Goal: Find specific page/section: Find specific page/section

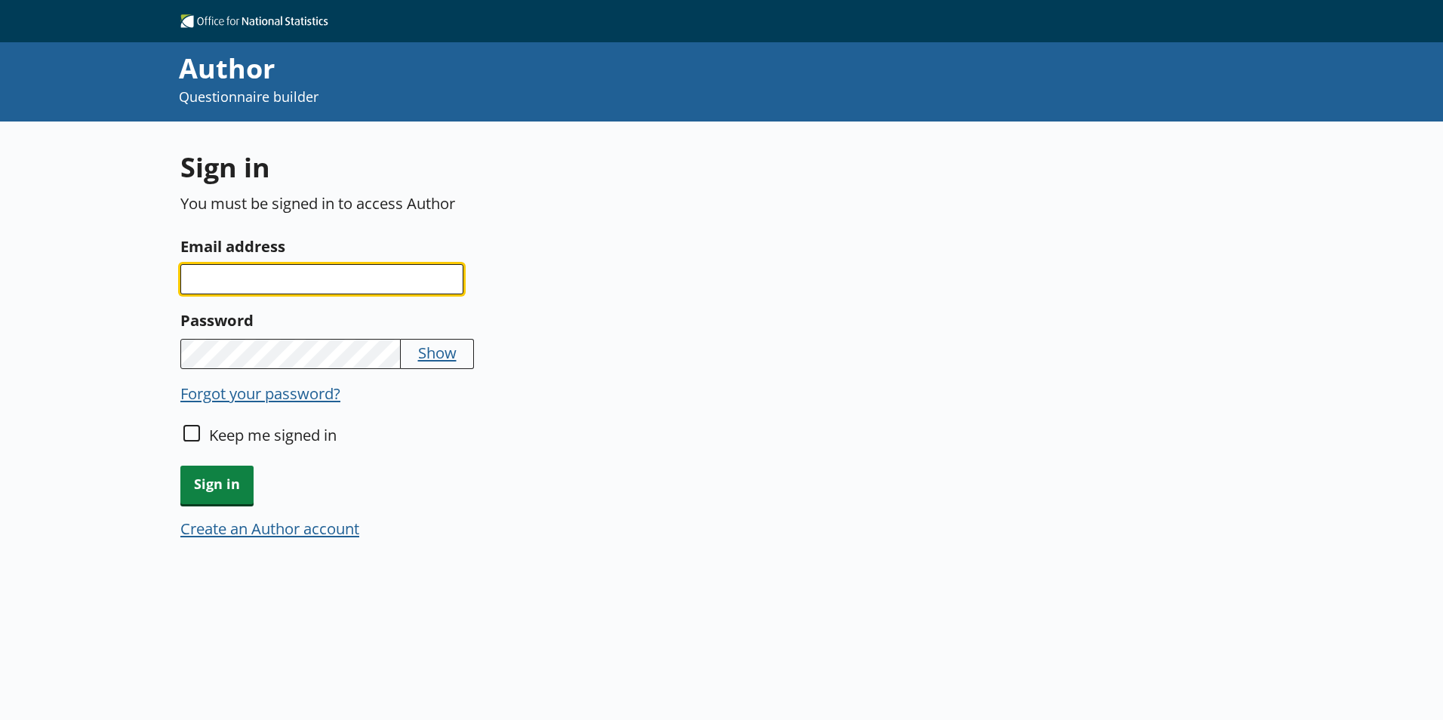
click at [392, 284] on input "Email address" at bounding box center [321, 279] width 283 height 30
type input "[PERSON_NAME][EMAIL_ADDRESS][PERSON_NAME][DOMAIN_NAME]"
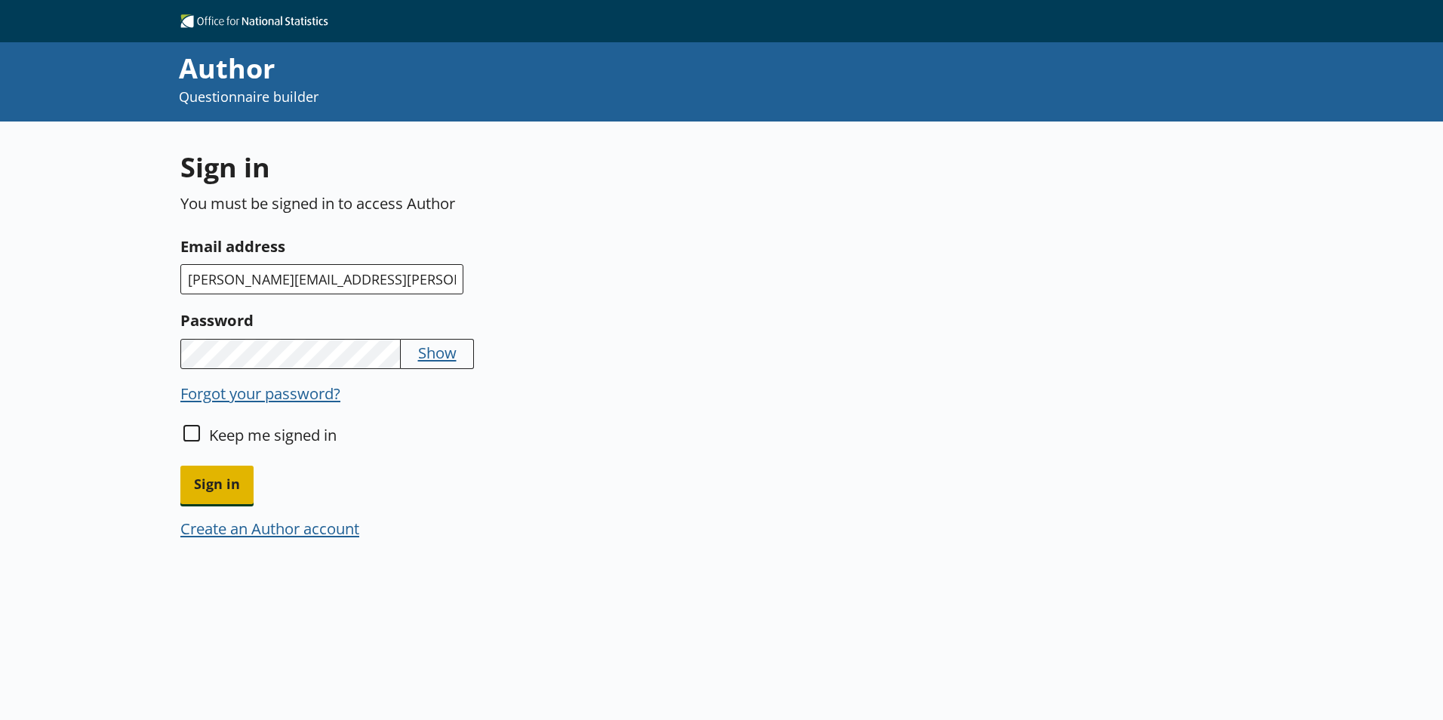
click at [250, 474] on span "Sign in" at bounding box center [216, 485] width 73 height 38
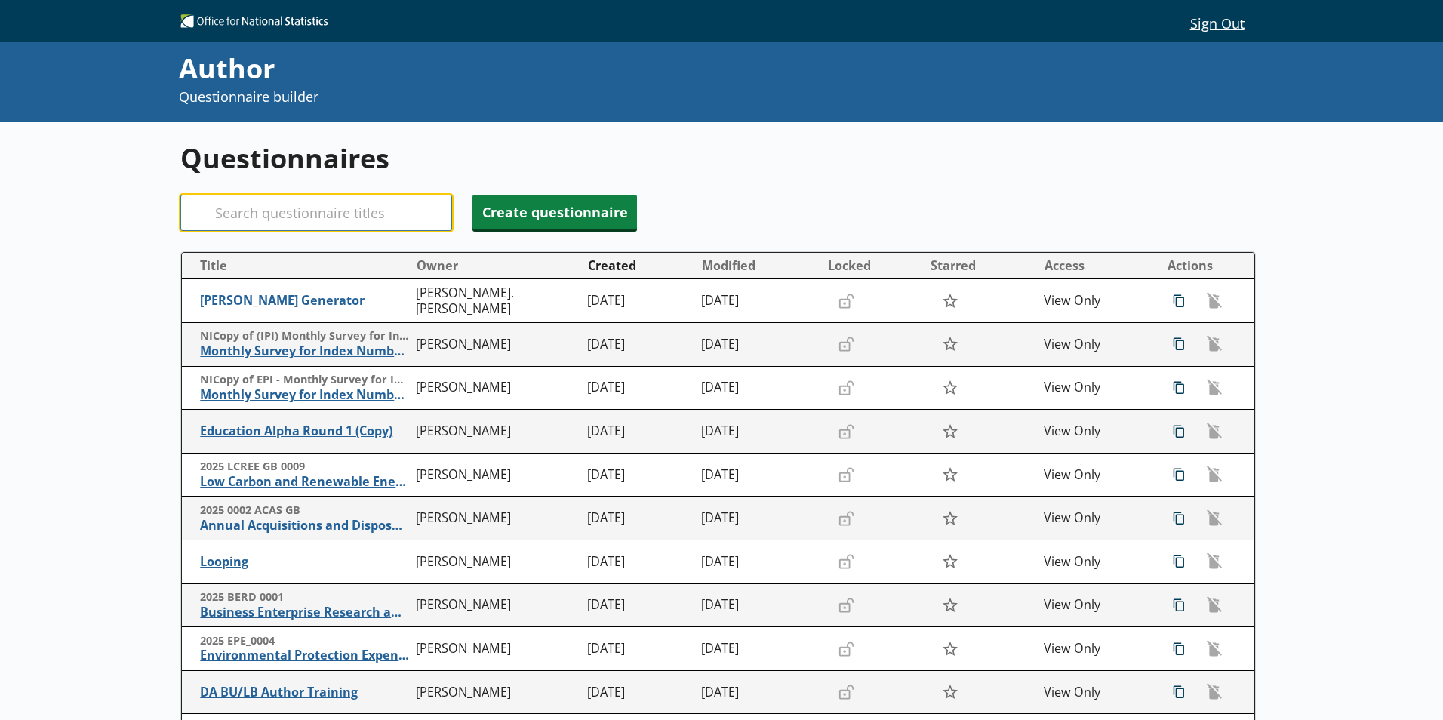
click at [348, 203] on input "Search" at bounding box center [316, 213] width 272 height 36
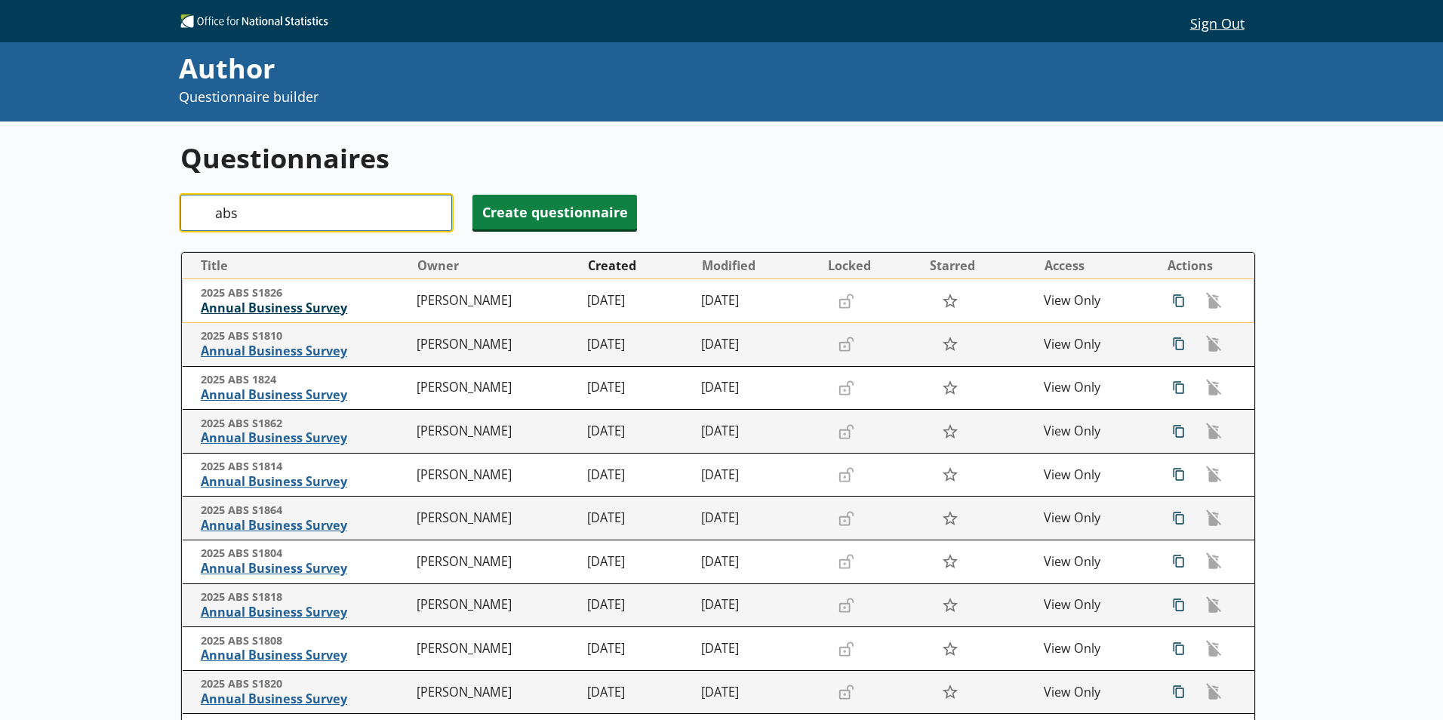
type input "abs"
click at [263, 305] on span "Annual Business Survey" at bounding box center [305, 308] width 208 height 16
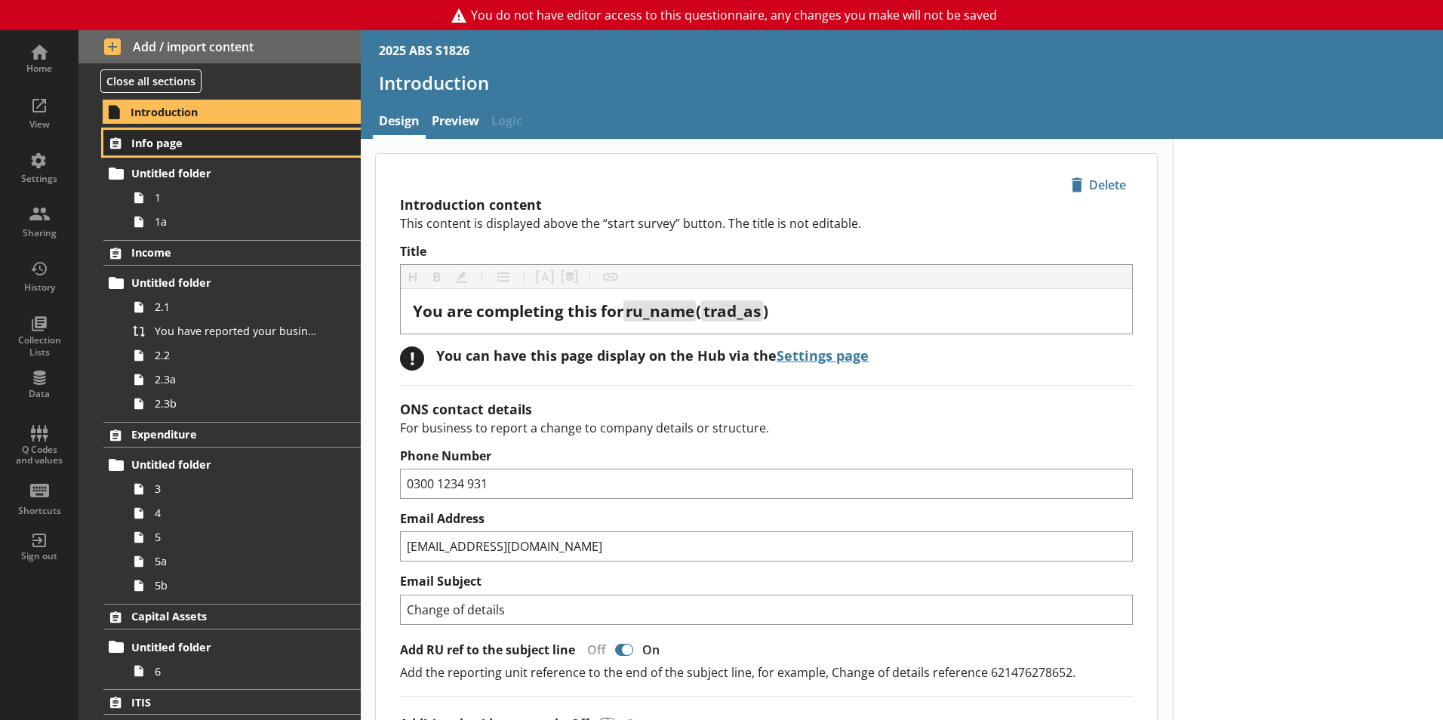
click at [171, 150] on link "Info page" at bounding box center [231, 143] width 257 height 26
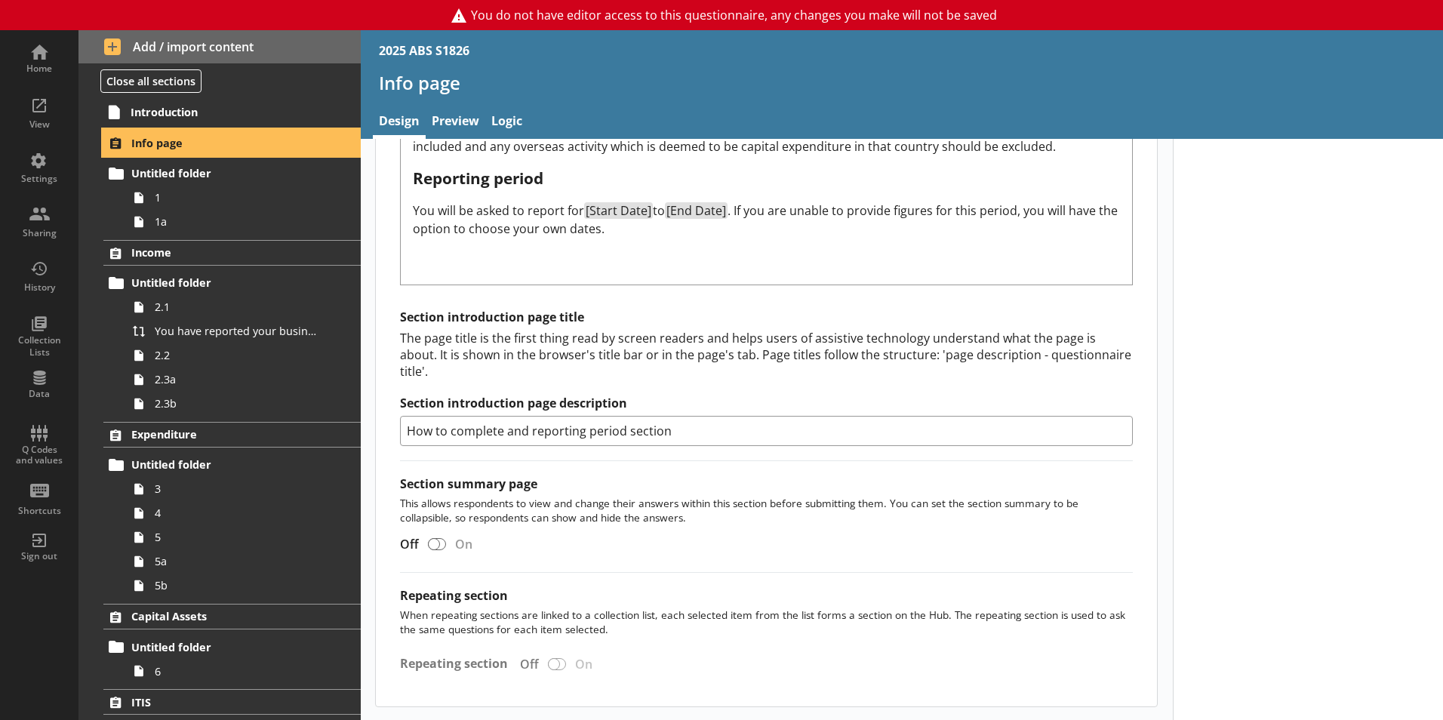
scroll to position [1070, 0]
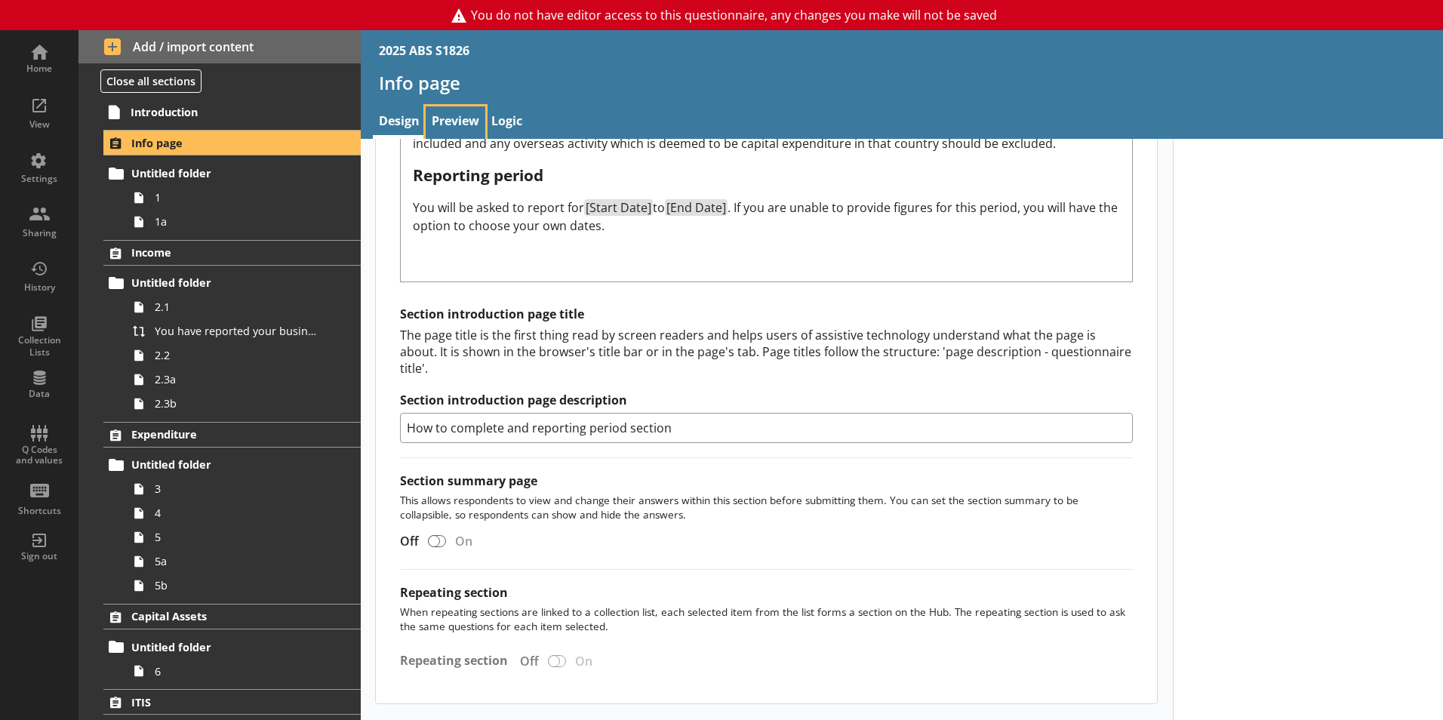
click at [470, 115] on link "Preview" at bounding box center [456, 122] width 60 height 32
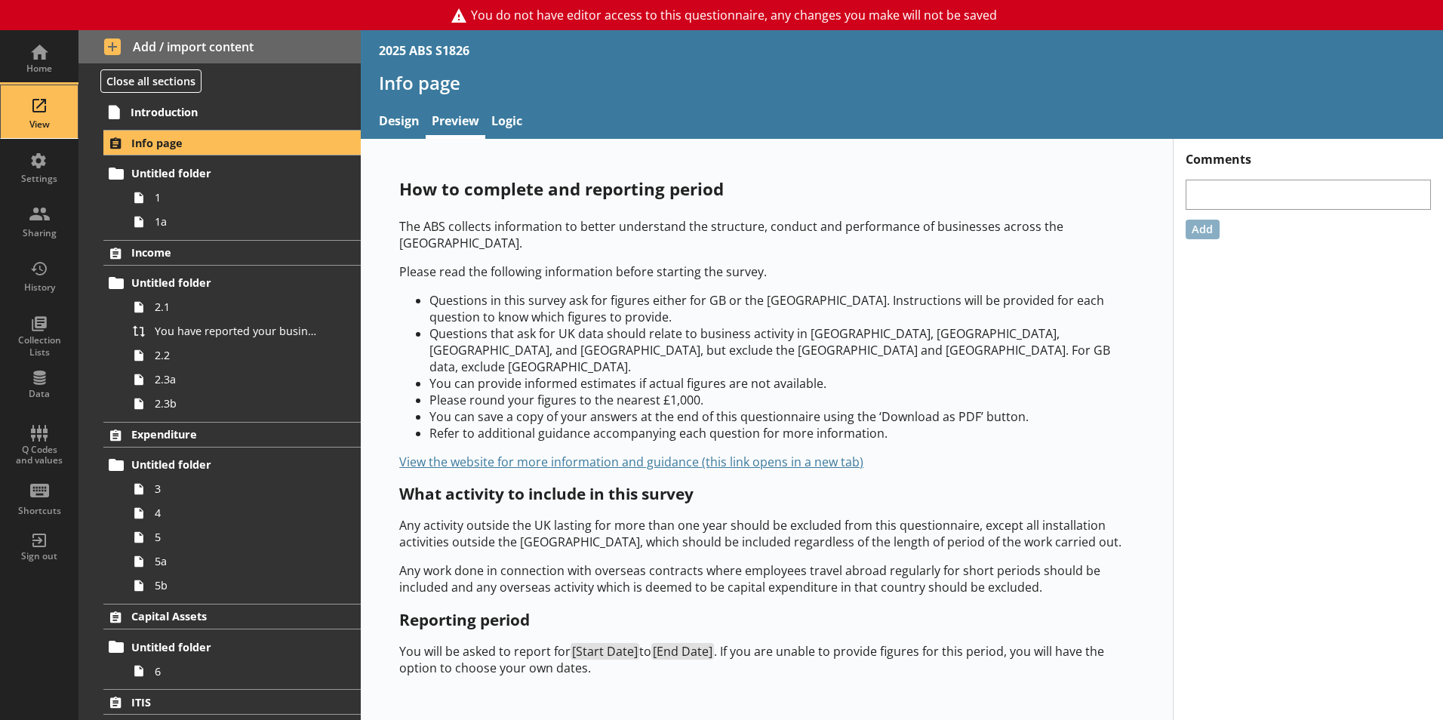
click at [35, 121] on div "View" at bounding box center [39, 124] width 53 height 12
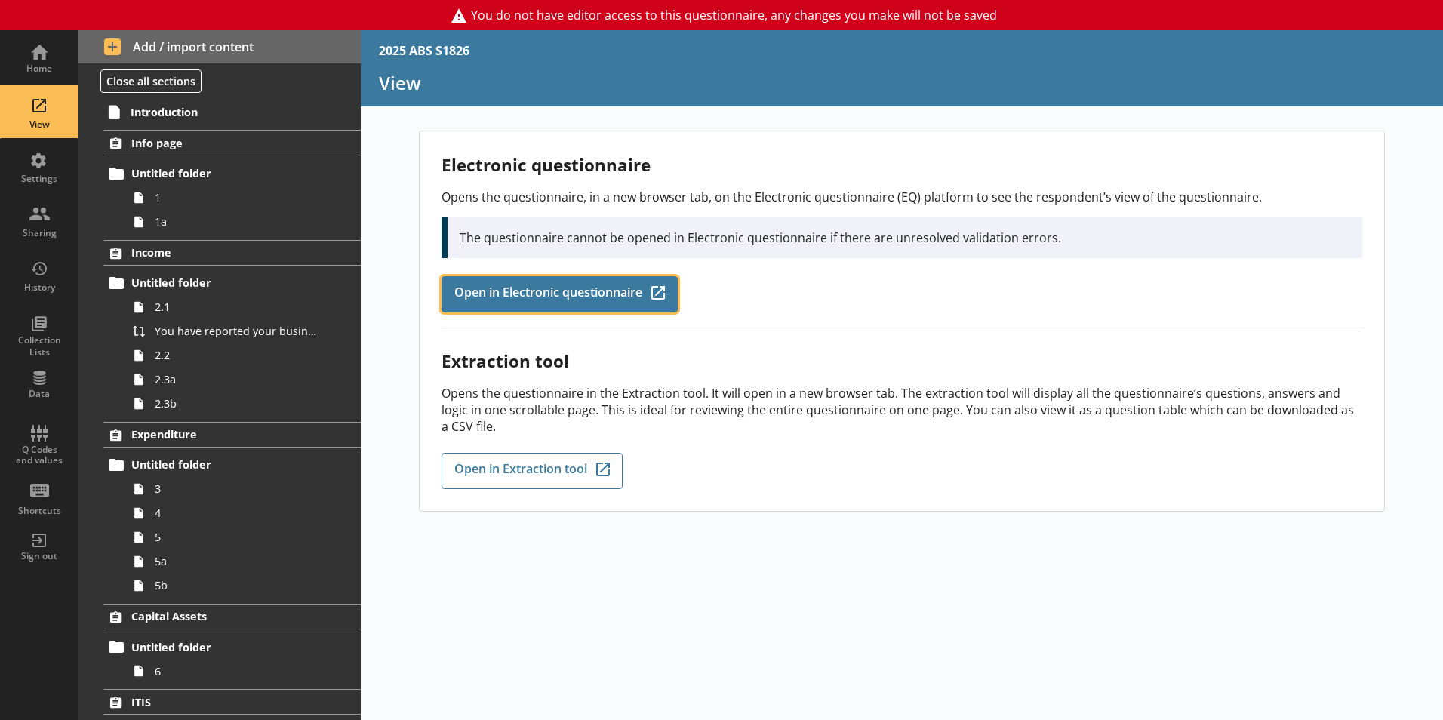
click at [610, 290] on span "Open in Electronic questionnaire" at bounding box center [548, 294] width 188 height 17
